Goal: Find specific page/section

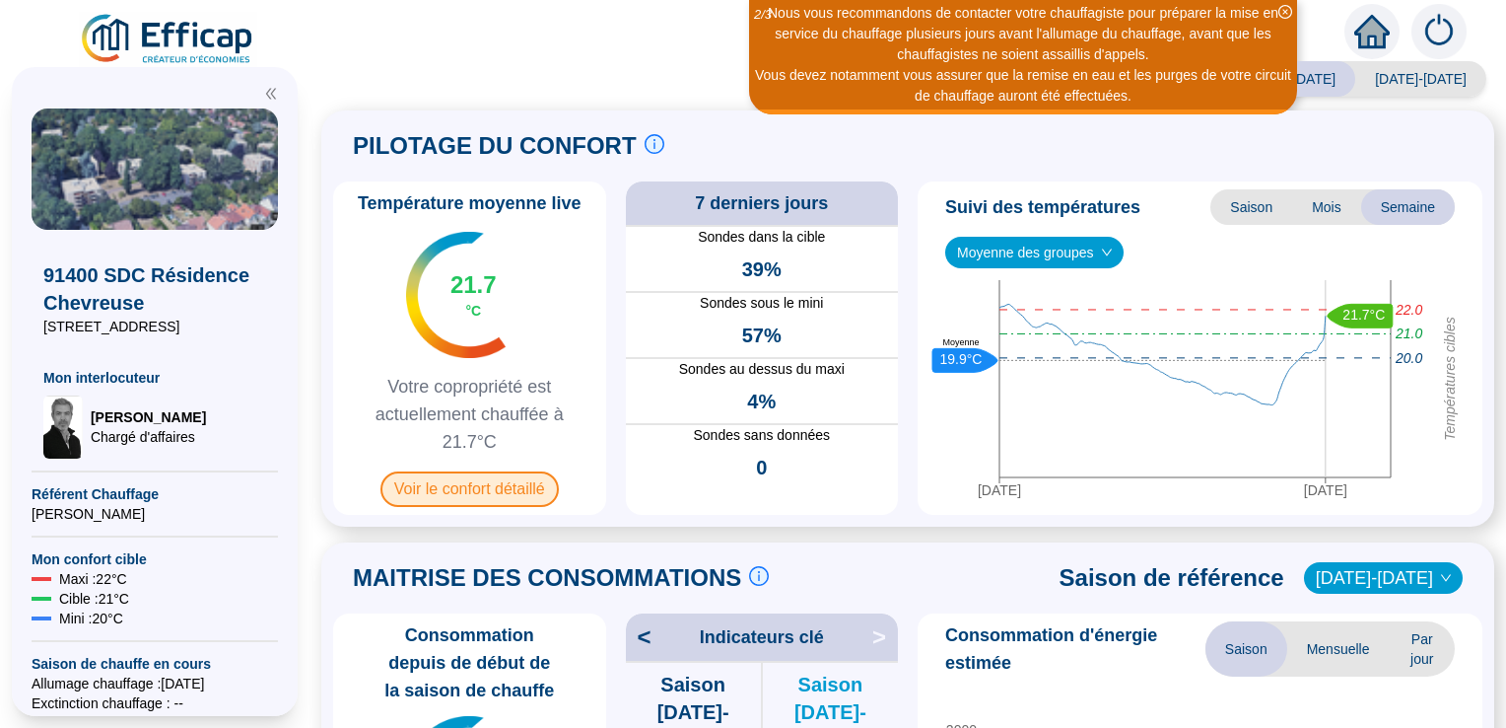
click at [525, 489] on span "Voir le confort détaillé" at bounding box center [470, 488] width 178 height 35
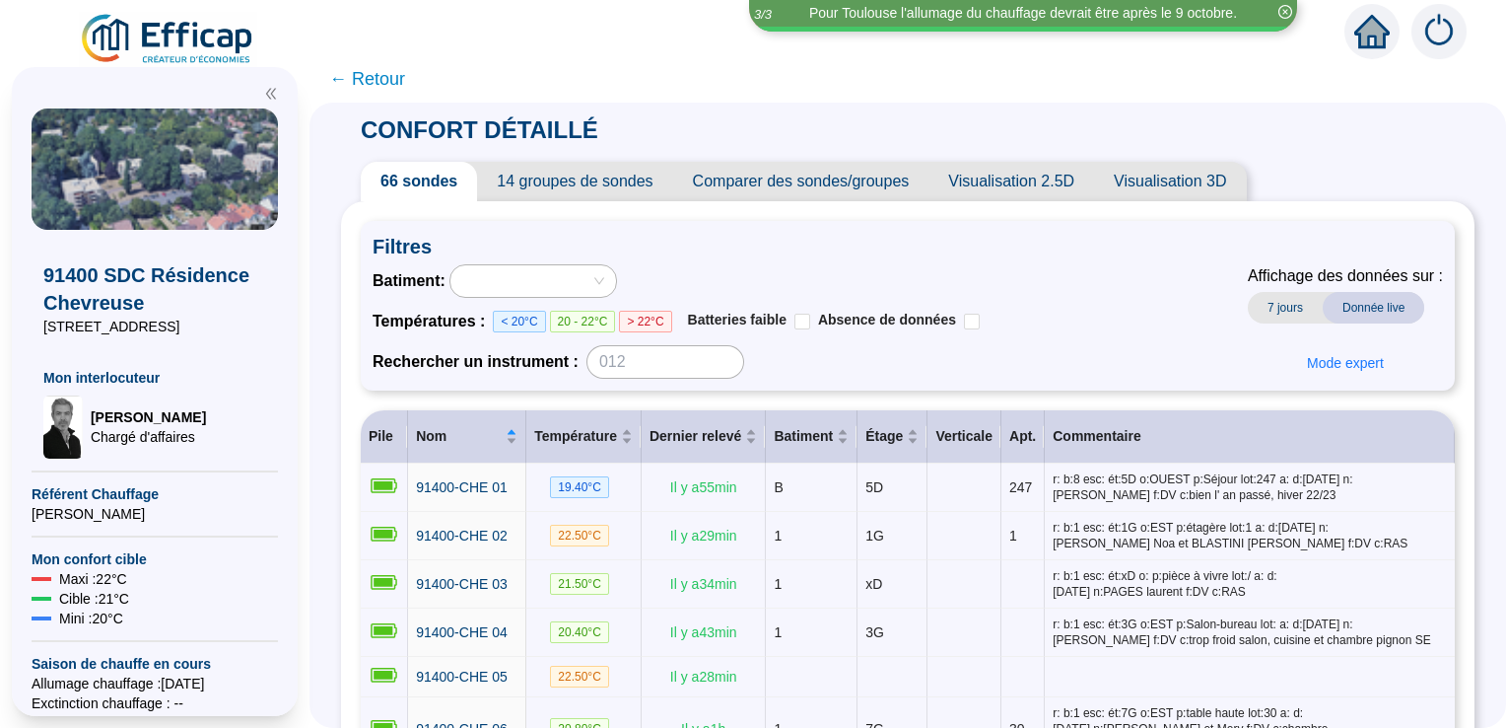
click at [565, 180] on span "14 groupes de sondes" at bounding box center [574, 181] width 195 height 39
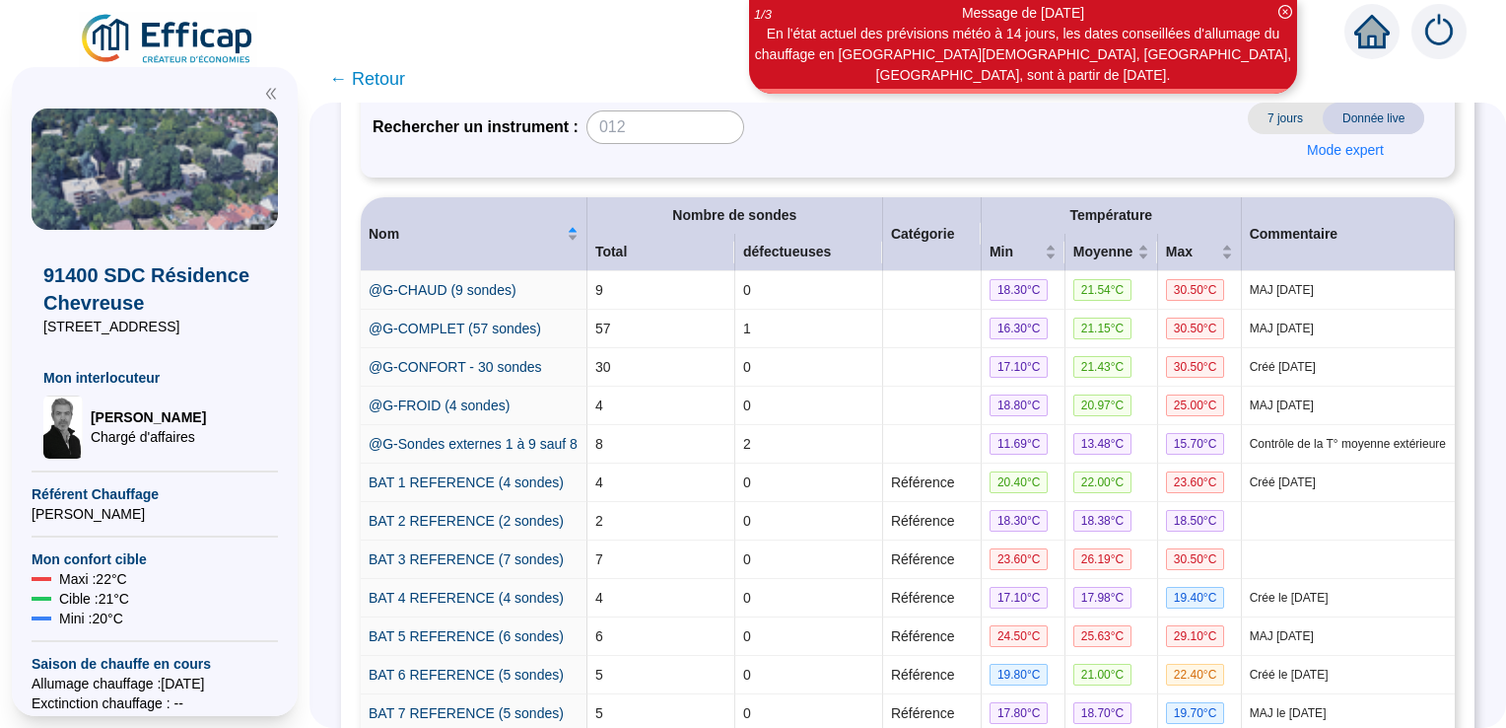
scroll to position [299, 0]
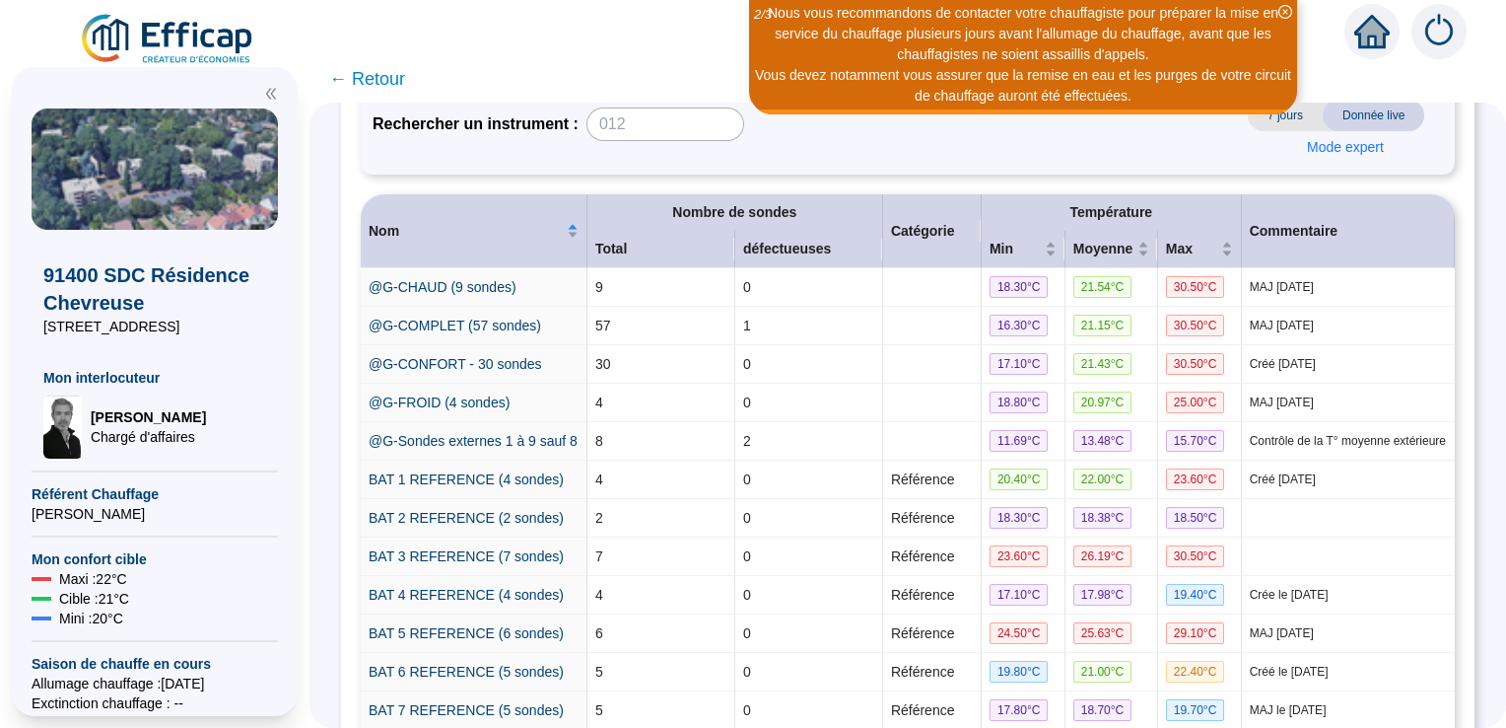
click at [1479, 429] on div "CONFORT DÉTAILLÉ 66 sondes 14 groupes de sondes Comparer des sondes/groupes Vis…" at bounding box center [908, 415] width 1197 height 625
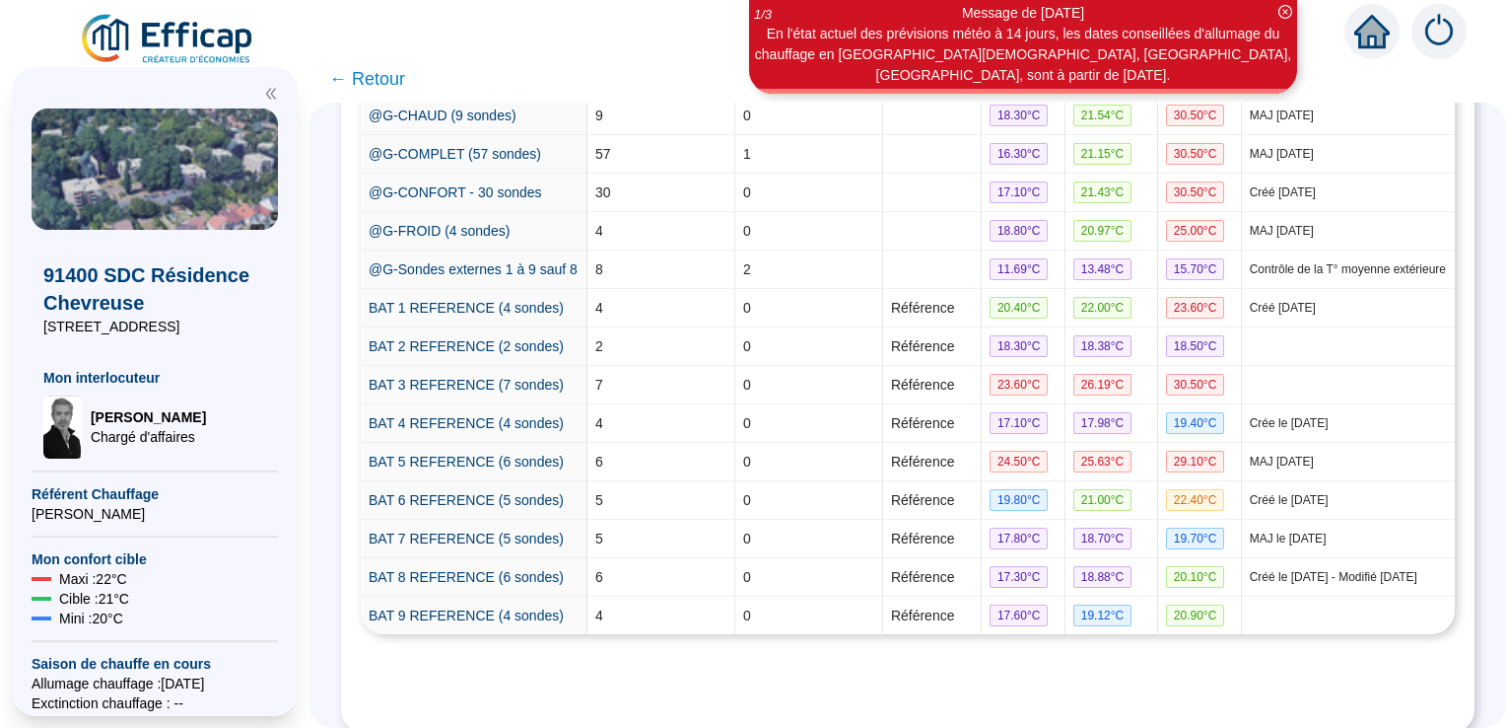
scroll to position [464, 0]
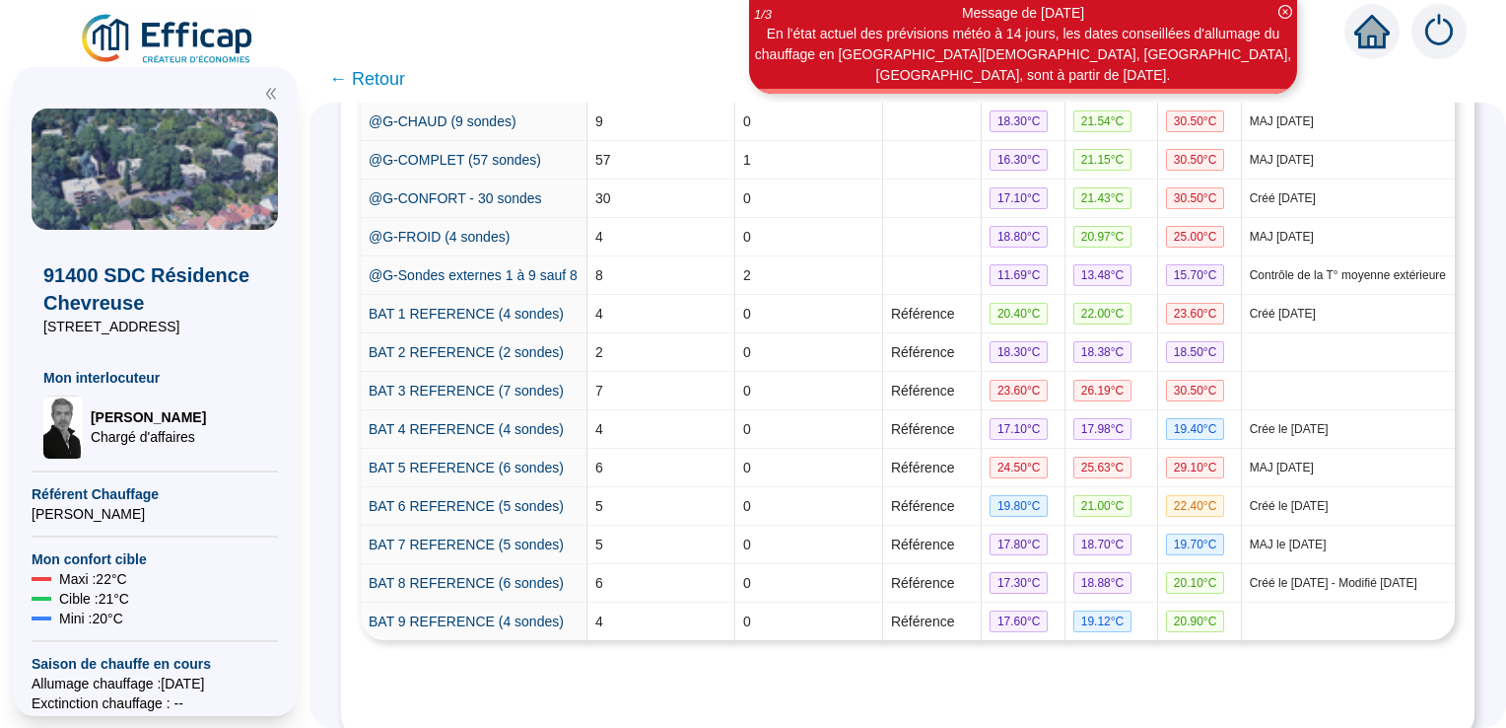
click at [385, 77] on span "← Retour" at bounding box center [367, 79] width 76 height 28
